Goal: Transaction & Acquisition: Book appointment/travel/reservation

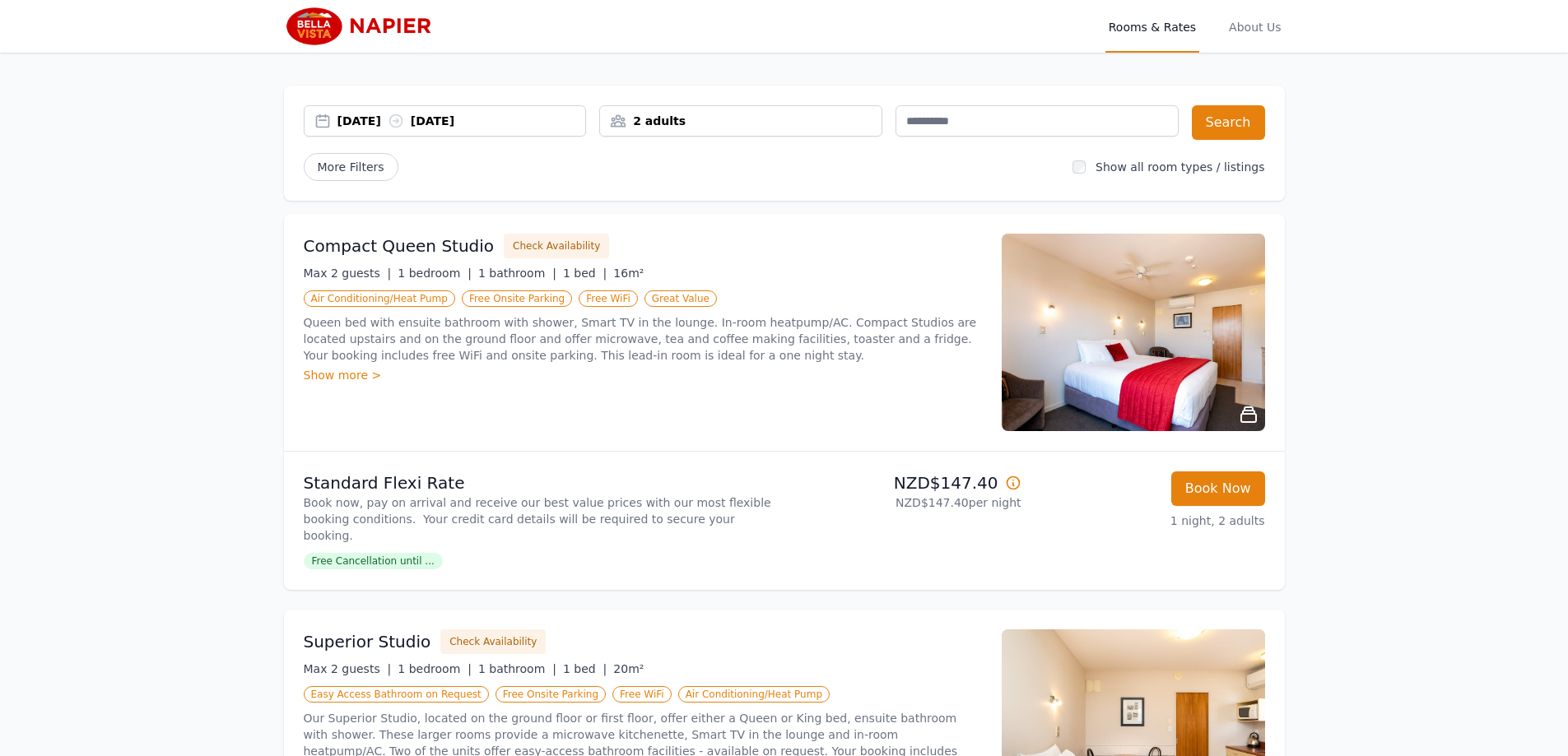
click at [380, 120] on div "[DATE] [DATE]" at bounding box center [461, 121] width 248 height 16
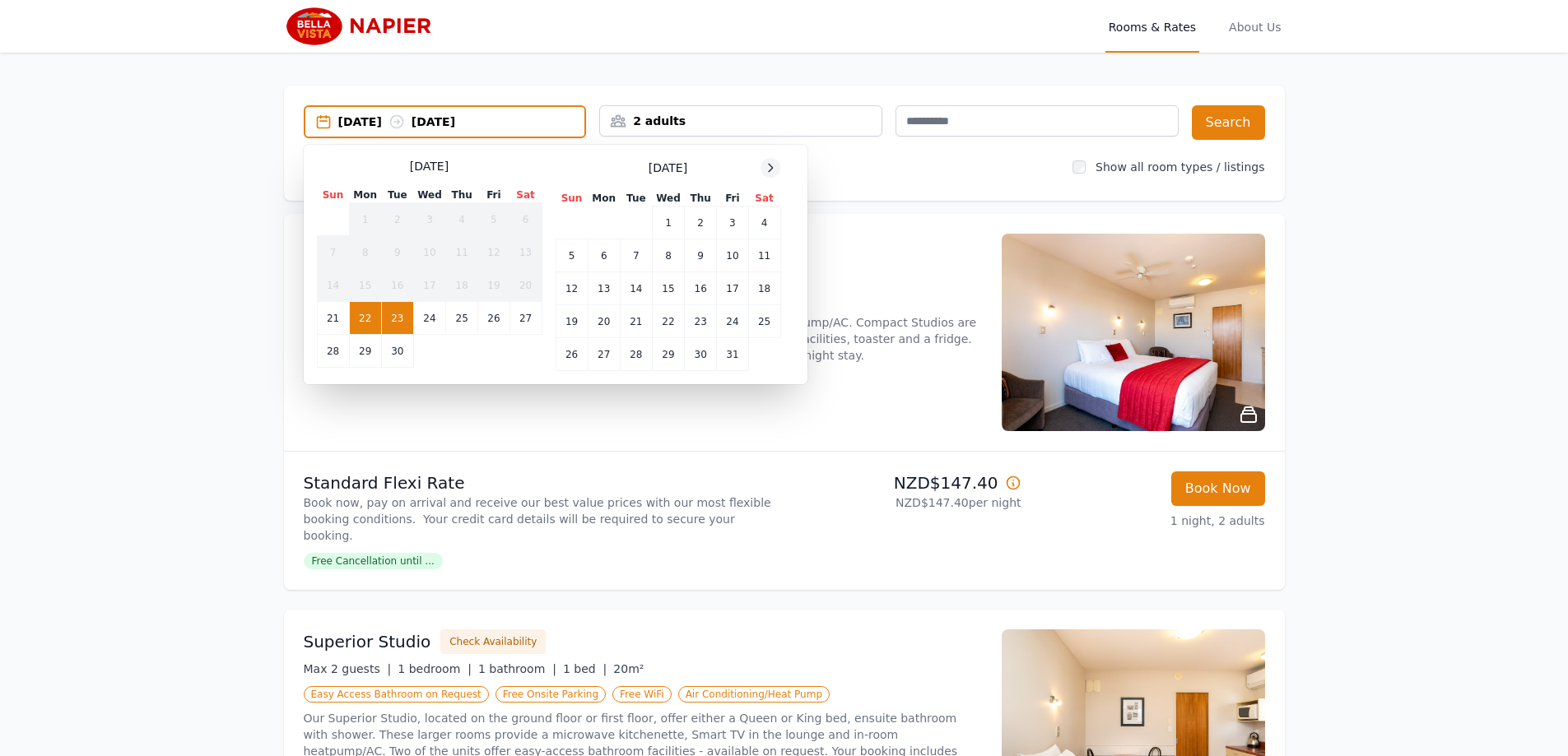
click at [770, 176] on div at bounding box center [770, 168] width 19 height 19
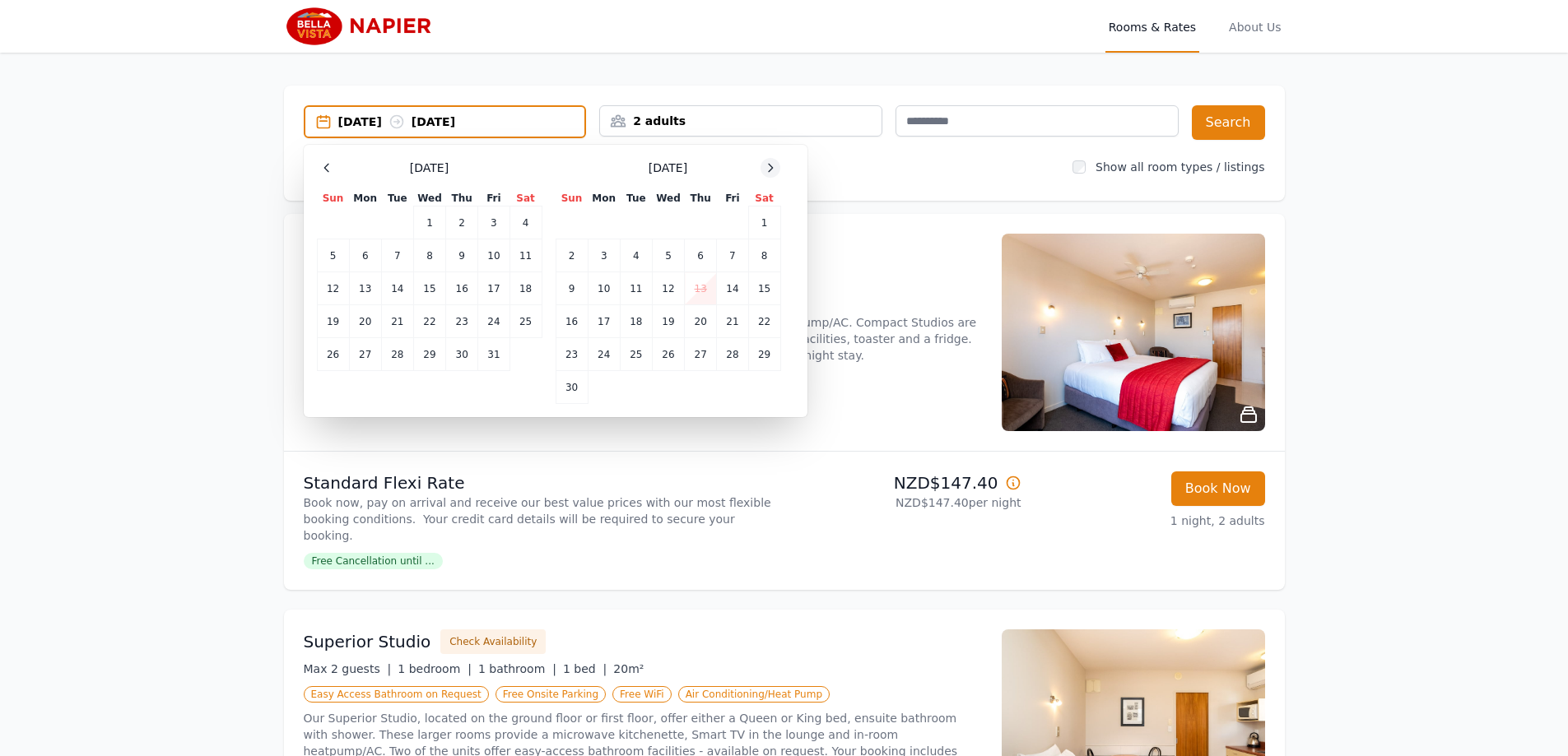
click at [771, 176] on div at bounding box center [770, 168] width 19 height 19
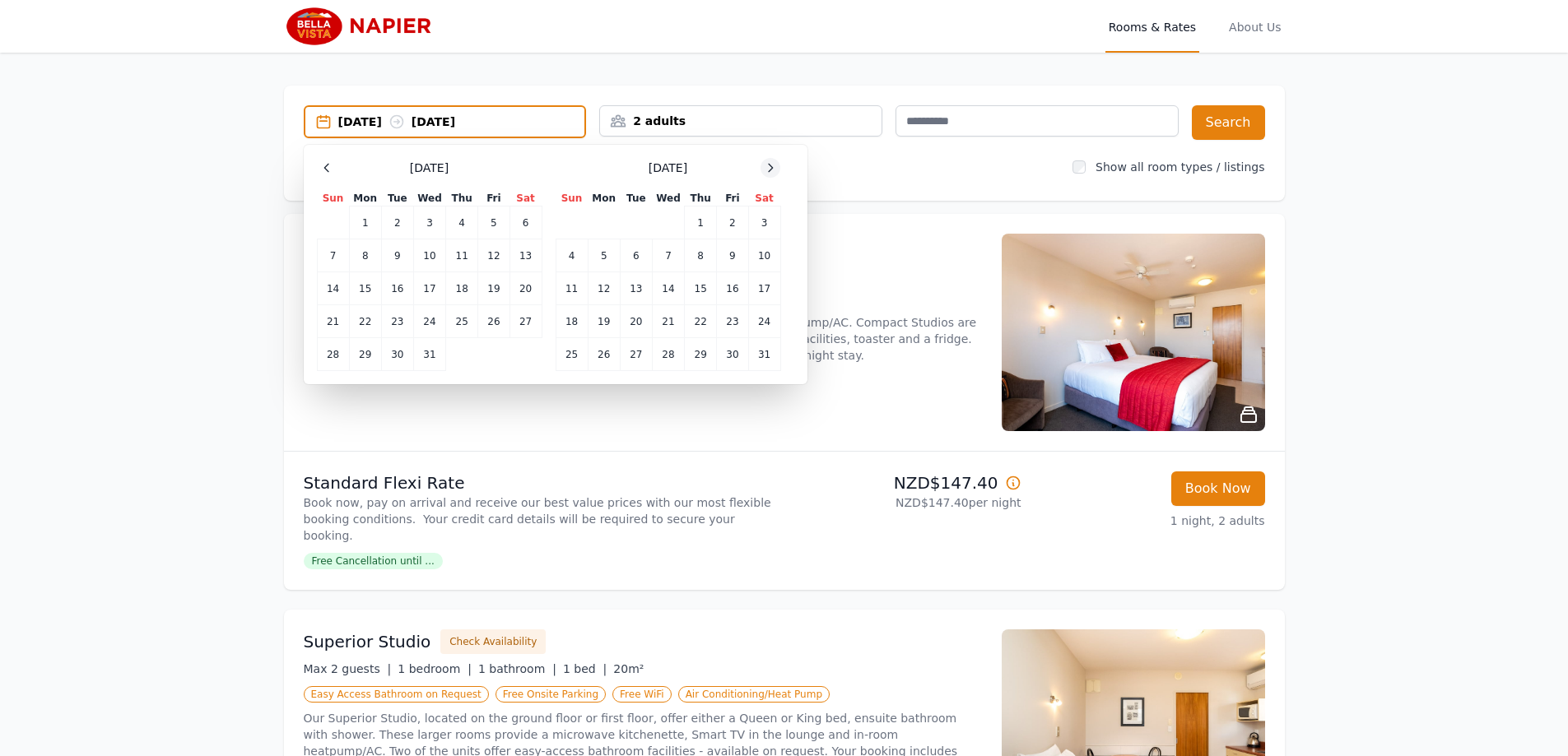
click at [771, 176] on div at bounding box center [770, 168] width 19 height 19
click at [685, 281] on td "19" at bounding box center [700, 289] width 32 height 33
click at [598, 321] on td "23" at bounding box center [603, 322] width 32 height 33
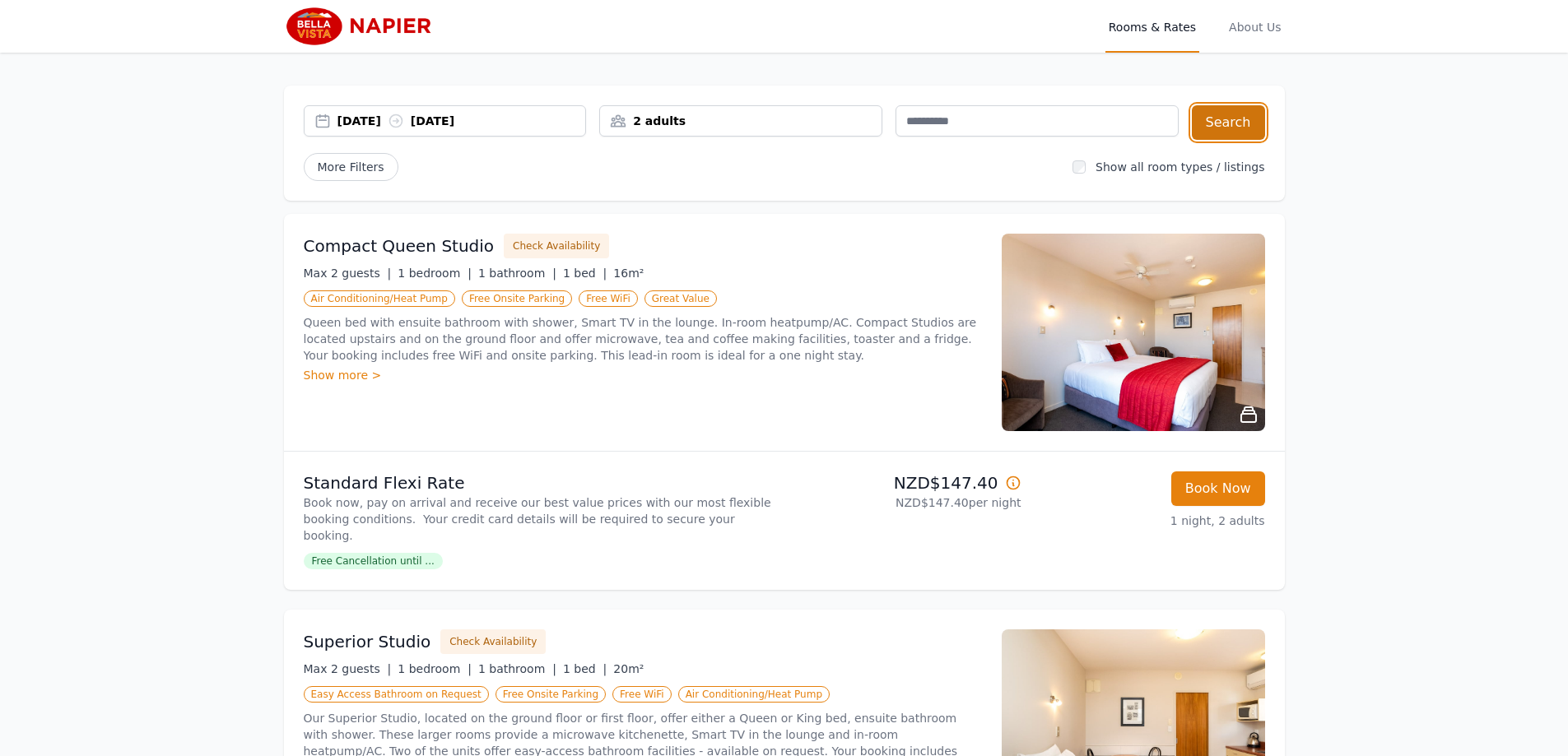
click at [1246, 126] on button "Search" at bounding box center [1228, 123] width 73 height 35
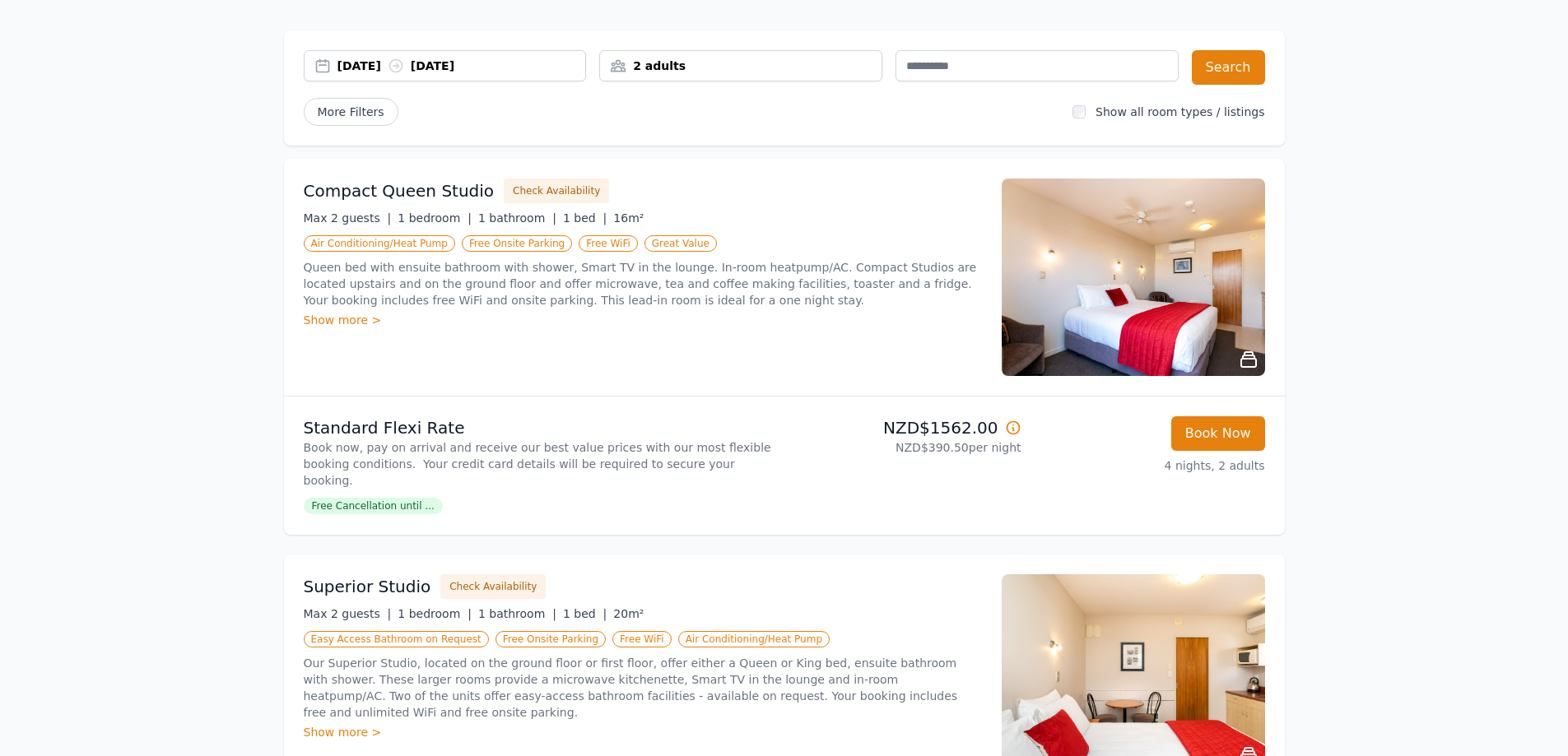
click at [1206, 335] on img at bounding box center [1133, 277] width 264 height 198
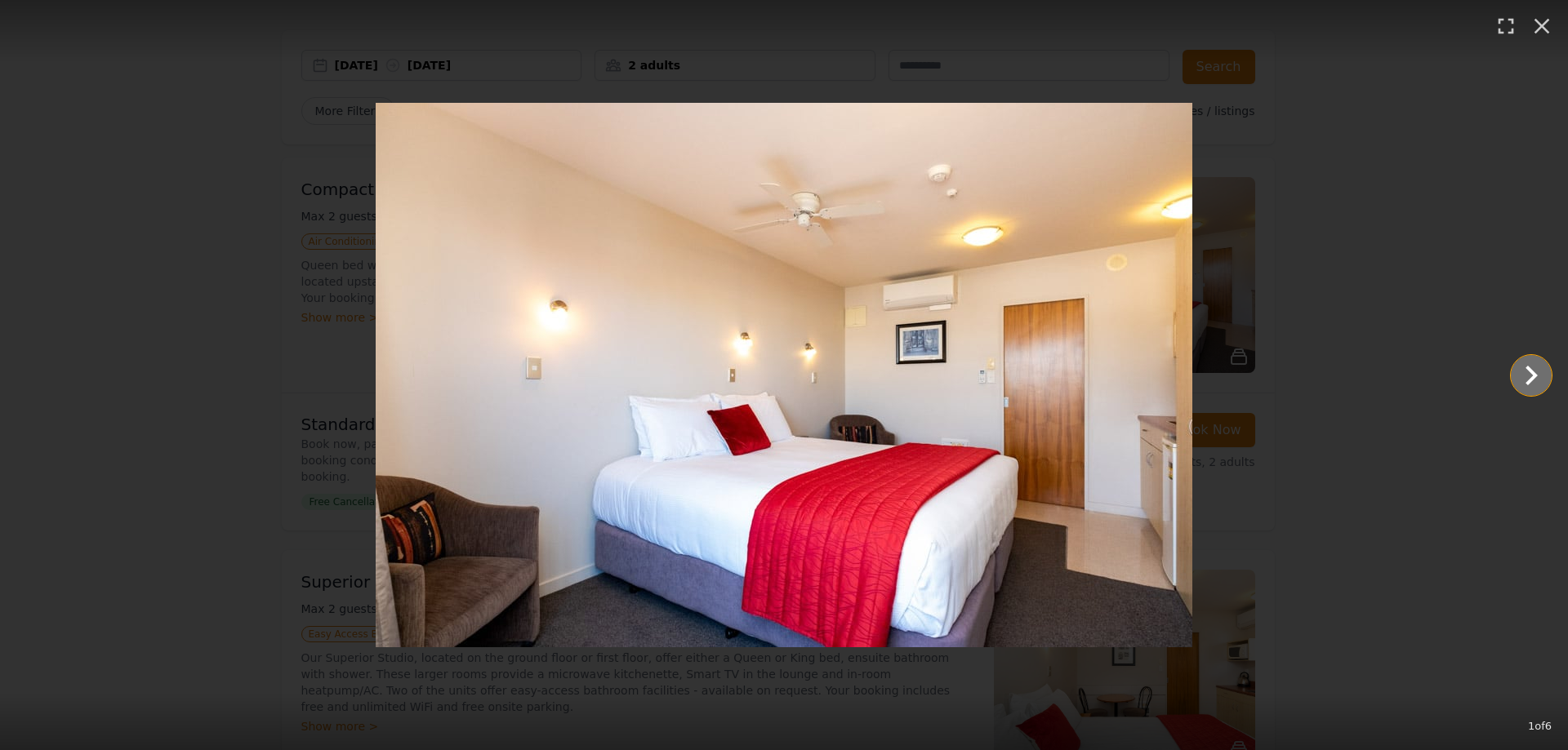
click at [1523, 382] on icon "Show slide 2 of 6" at bounding box center [1532, 375] width 39 height 39
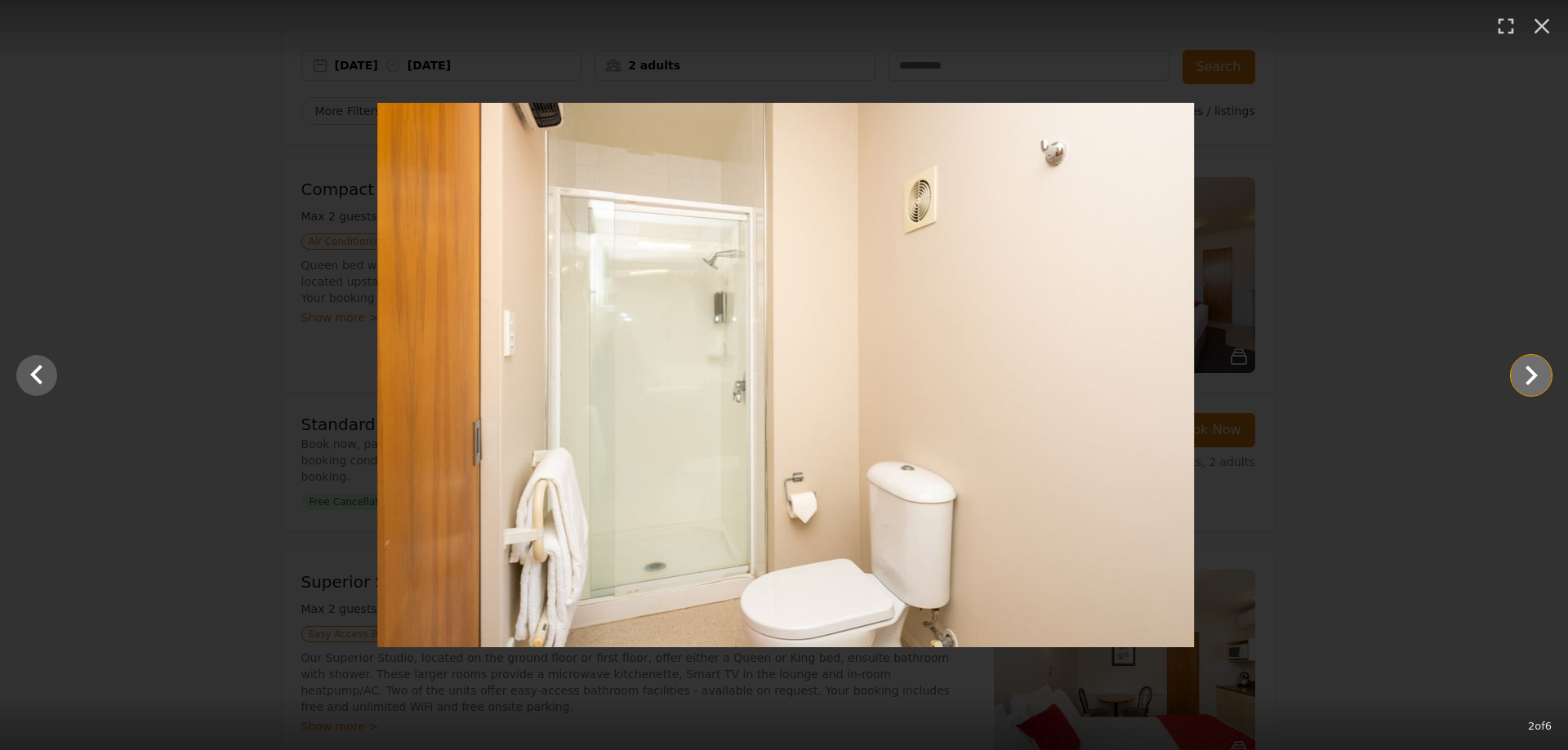
click at [1523, 382] on icon "Show slide 3 of 6" at bounding box center [1532, 375] width 39 height 39
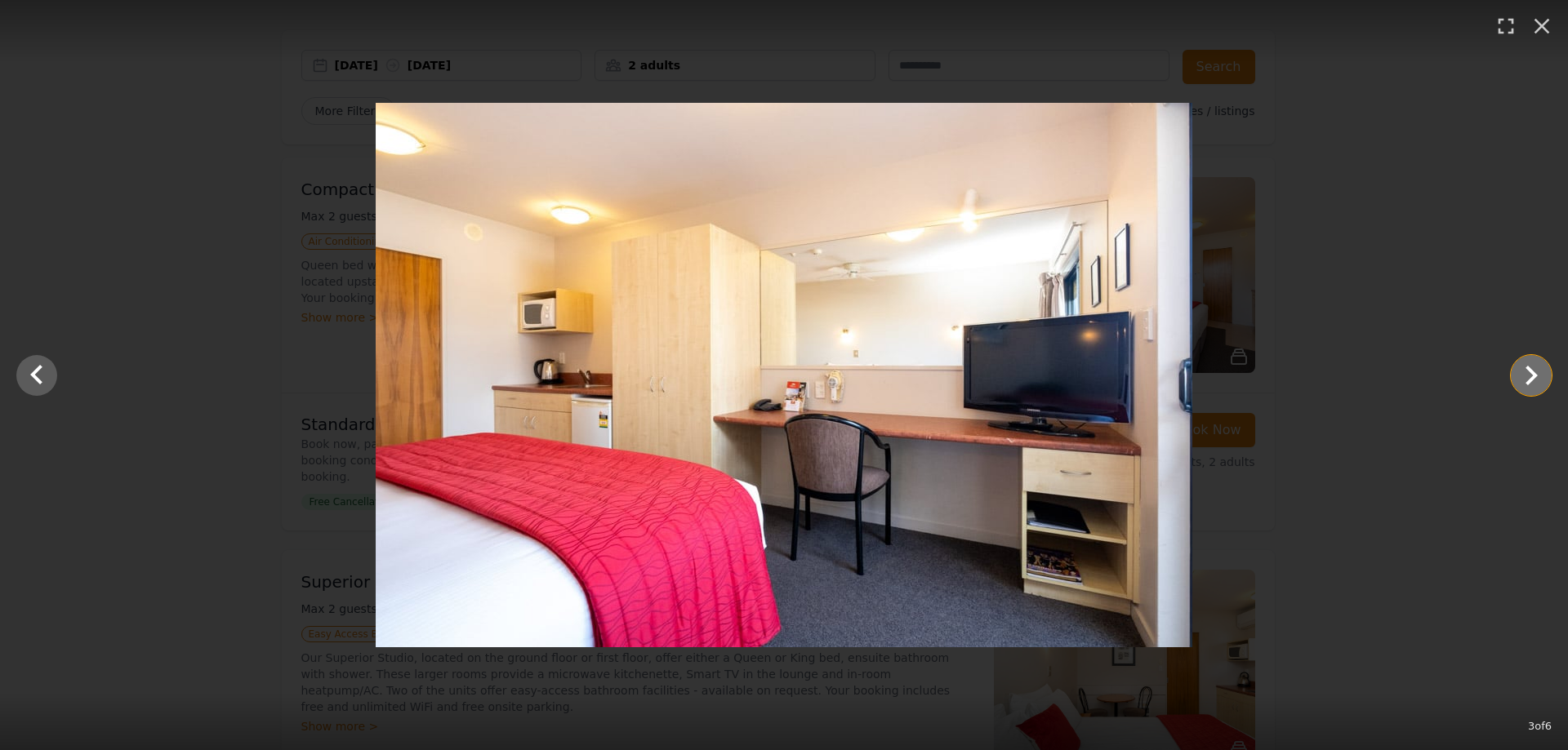
click at [1523, 382] on icon "Show slide 4 of 6" at bounding box center [1532, 375] width 39 height 39
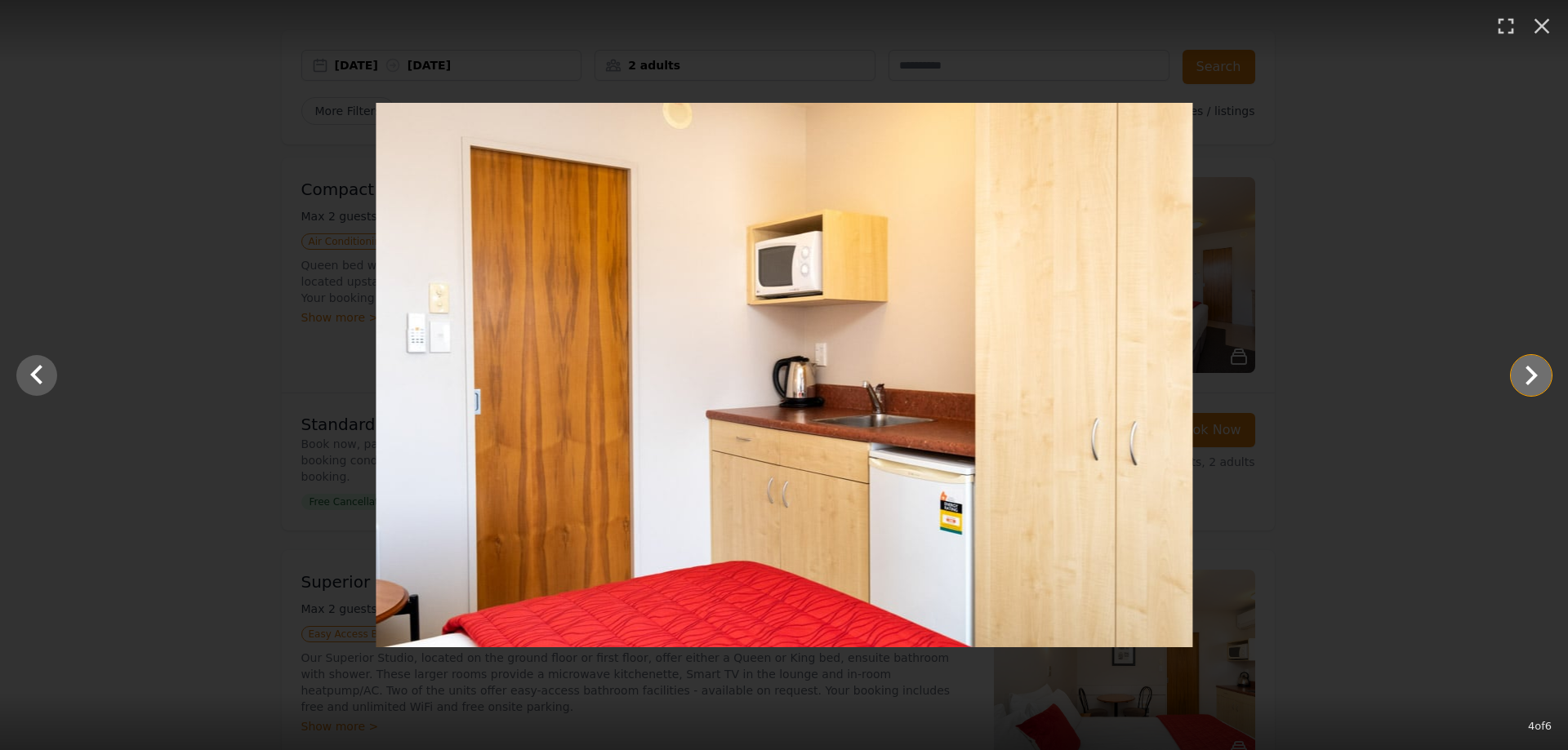
click at [1523, 382] on icon "Show slide 5 of 6" at bounding box center [1532, 375] width 39 height 39
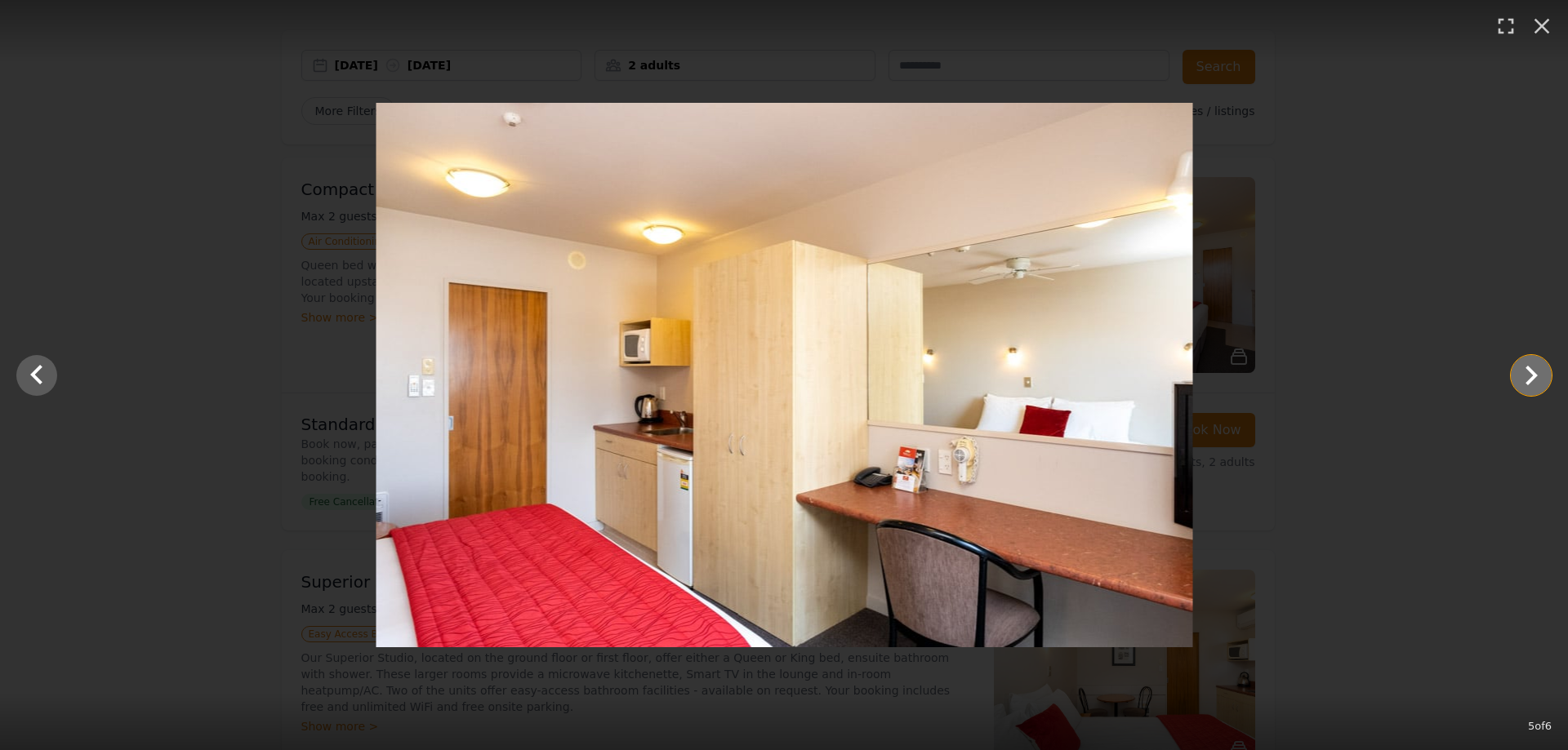
click at [1523, 382] on icon "Show slide 6 of 6" at bounding box center [1532, 375] width 39 height 39
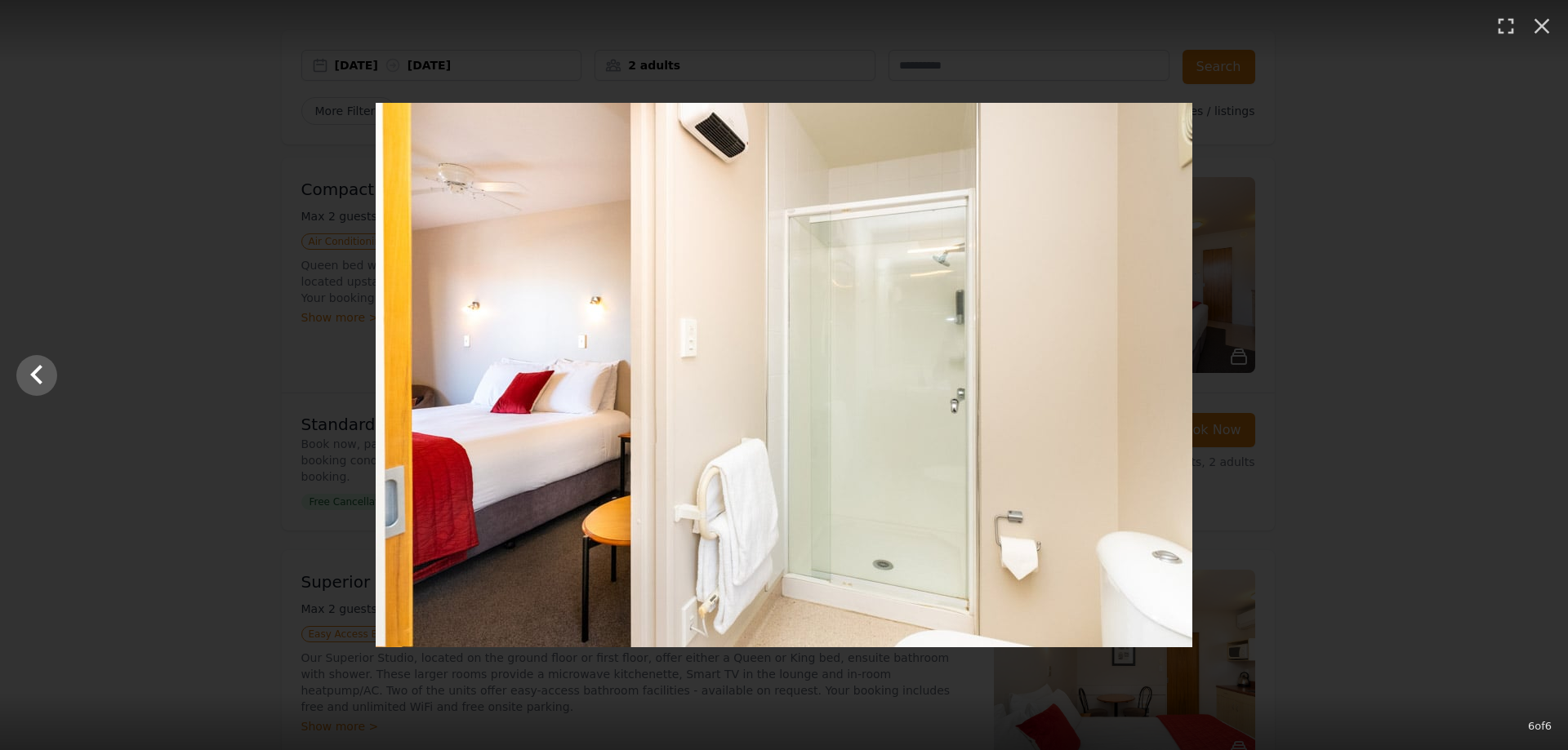
click at [1478, 380] on div at bounding box center [784, 375] width 1568 height 544
